Goal: Check status

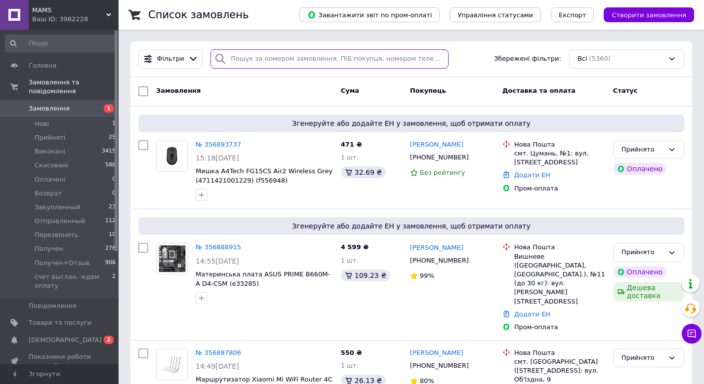
click at [253, 54] on input "search" at bounding box center [329, 58] width 238 height 19
paste input "356773691"
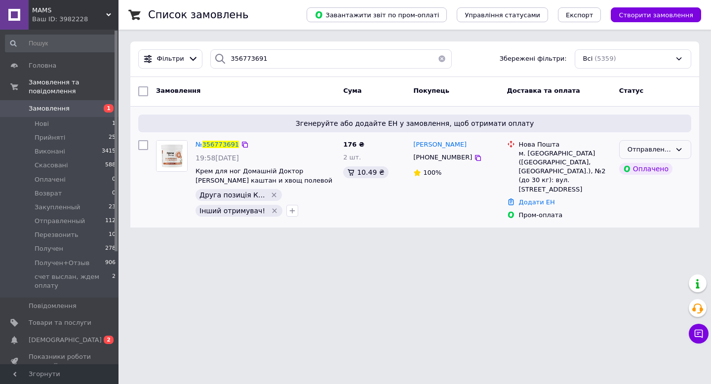
click at [673, 146] on div "Отправленный" at bounding box center [655, 149] width 72 height 19
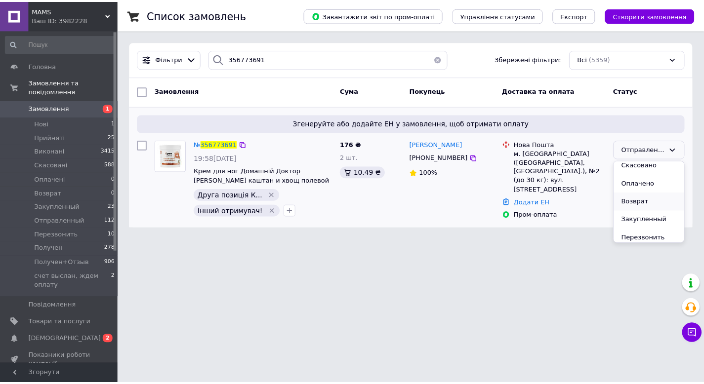
scroll to position [44, 0]
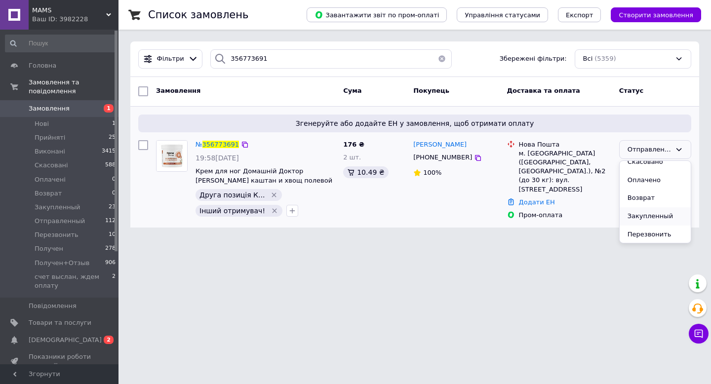
click at [654, 210] on li "Закупленный" at bounding box center [655, 216] width 71 height 18
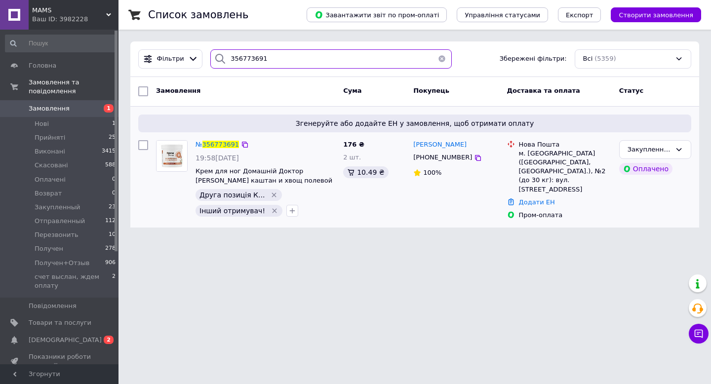
click at [270, 63] on input "356773691" at bounding box center [331, 58] width 242 height 19
paste input "Пластины для фумигатора Thermacell"
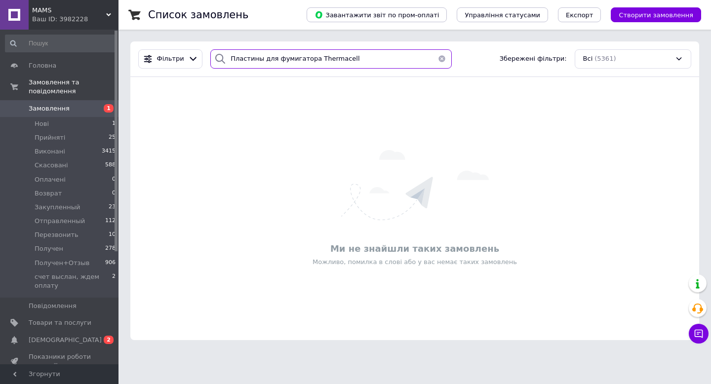
click at [295, 59] on input "Пластины для фумигатора Thermacell" at bounding box center [331, 58] width 242 height 19
paste input "356736195"
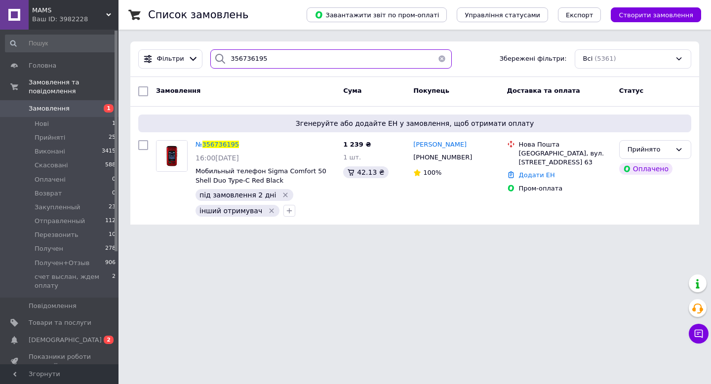
click at [289, 55] on input "356736195" at bounding box center [331, 58] width 242 height 19
paste input "445511"
type input "356445511"
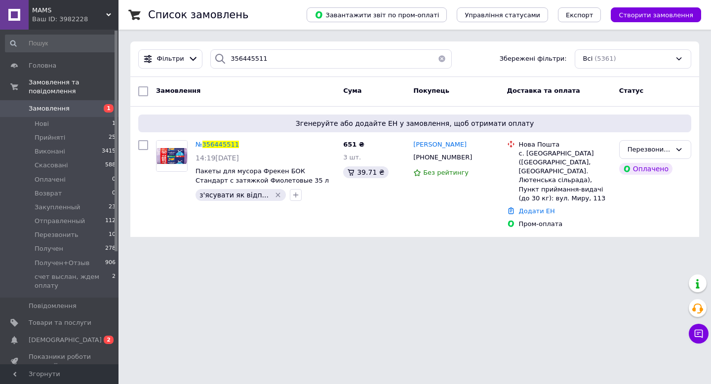
click at [79, 107] on span "Замовлення" at bounding box center [60, 108] width 63 height 9
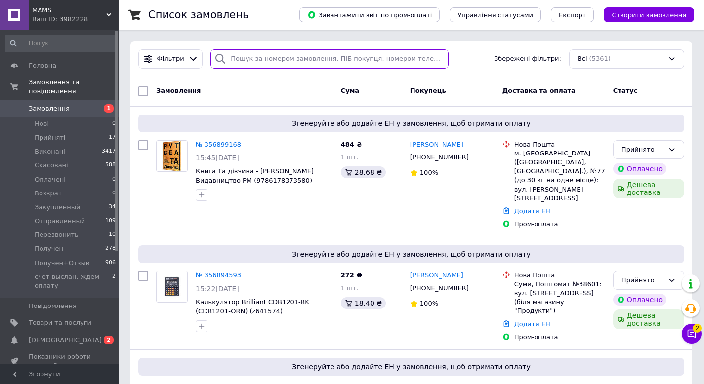
click at [276, 63] on input "search" at bounding box center [329, 58] width 238 height 19
paste input "0966230154"
type input "0966230154"
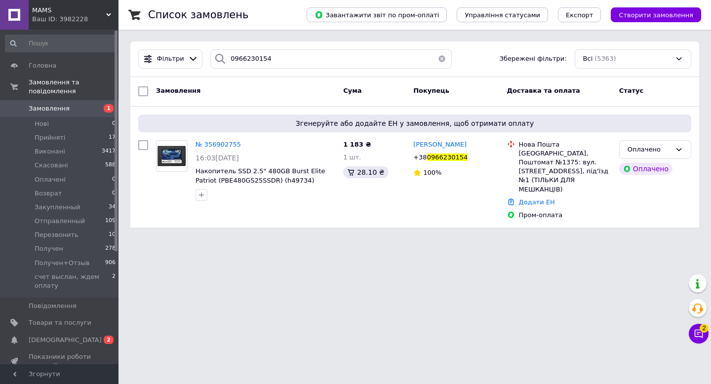
click at [80, 111] on span "Замовлення" at bounding box center [60, 108] width 63 height 9
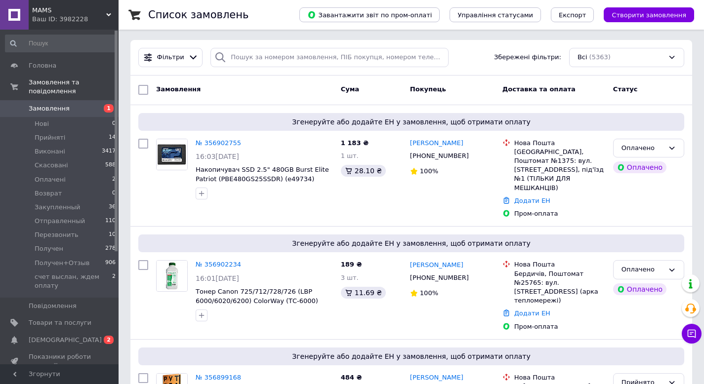
scroll to position [2, 0]
